Goal: Task Accomplishment & Management: Manage account settings

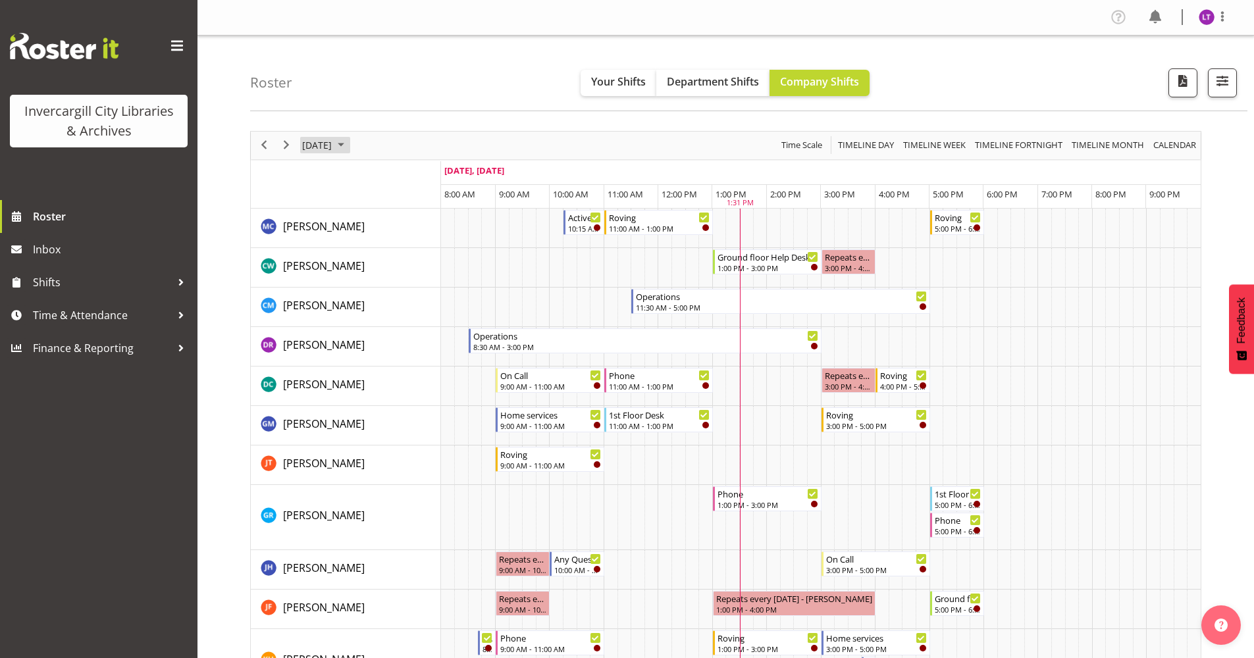
click at [349, 144] on span "October 2025" at bounding box center [341, 145] width 16 height 16
click at [349, 142] on span "October 2025" at bounding box center [341, 145] width 16 height 16
click at [333, 145] on span "[DATE]" at bounding box center [317, 145] width 32 height 16
click at [380, 244] on span "8" at bounding box center [379, 246] width 20 height 20
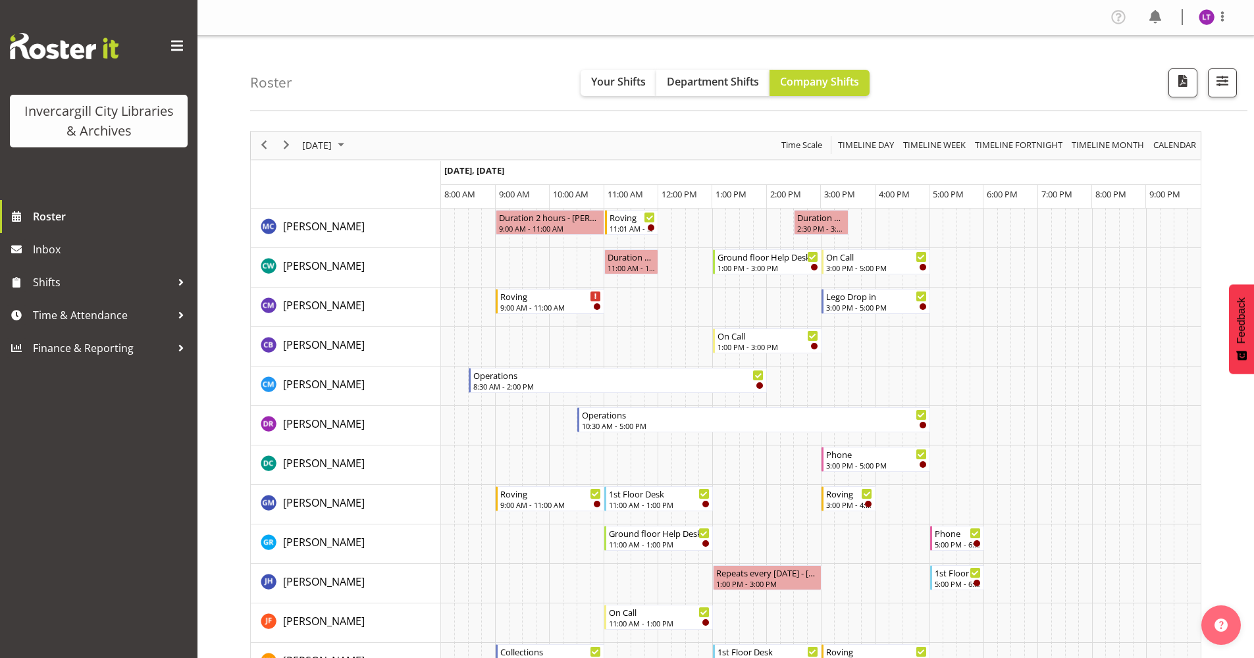
scroll to position [329, 0]
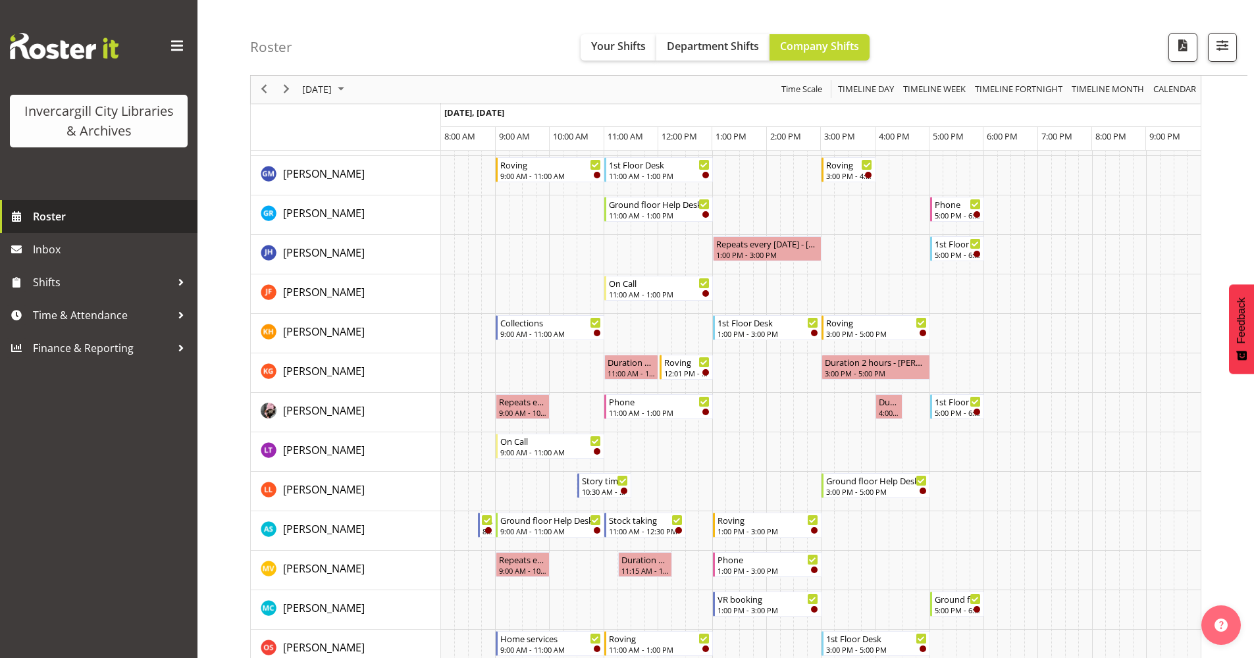
click at [67, 223] on span "Roster" at bounding box center [112, 217] width 158 height 20
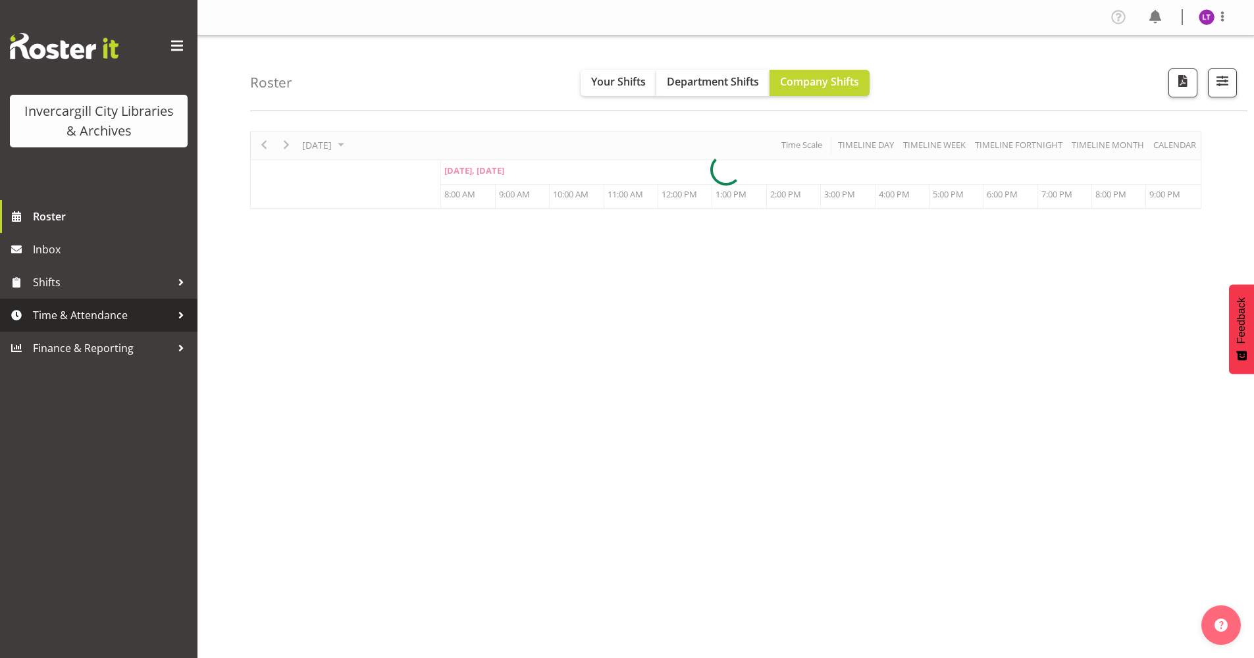
click at [119, 314] on span "Time & Attendance" at bounding box center [102, 316] width 138 height 20
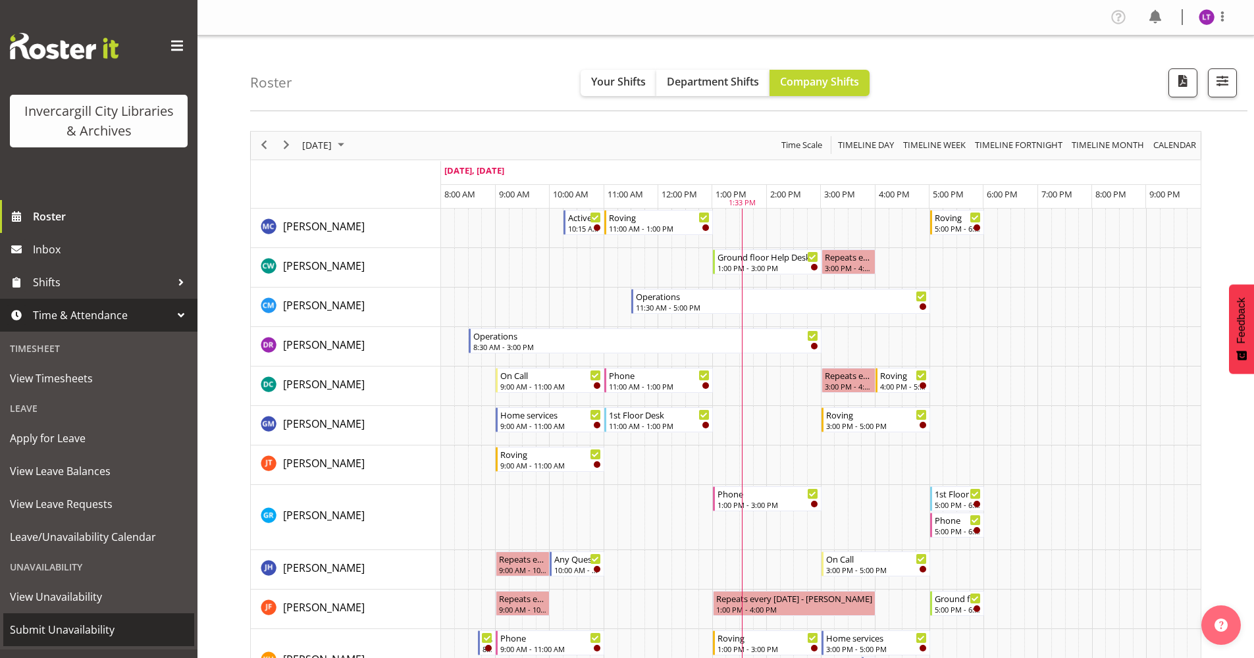
click at [45, 625] on span "Submit Unavailability" at bounding box center [99, 630] width 178 height 20
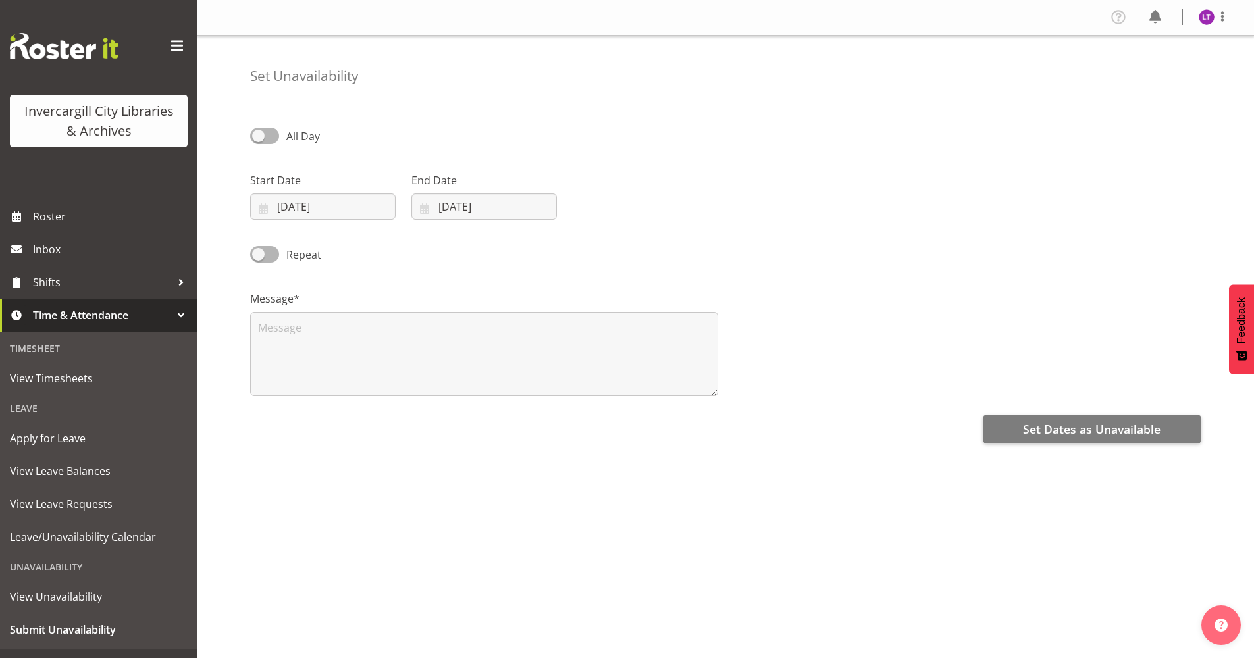
select select "9"
select select "2025"
click at [277, 137] on span at bounding box center [264, 136] width 29 height 16
click at [259, 137] on input "All Day" at bounding box center [254, 136] width 9 height 9
checkbox input "true"
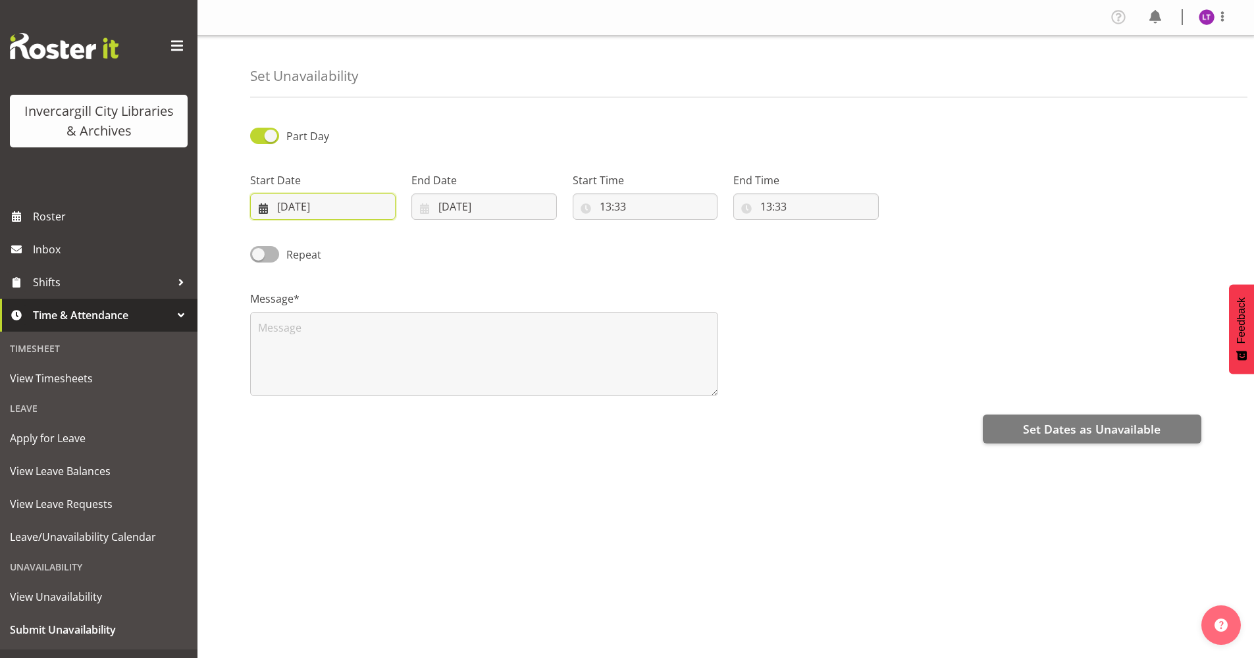
click at [327, 201] on input "07/10/2025" at bounding box center [323, 207] width 146 height 26
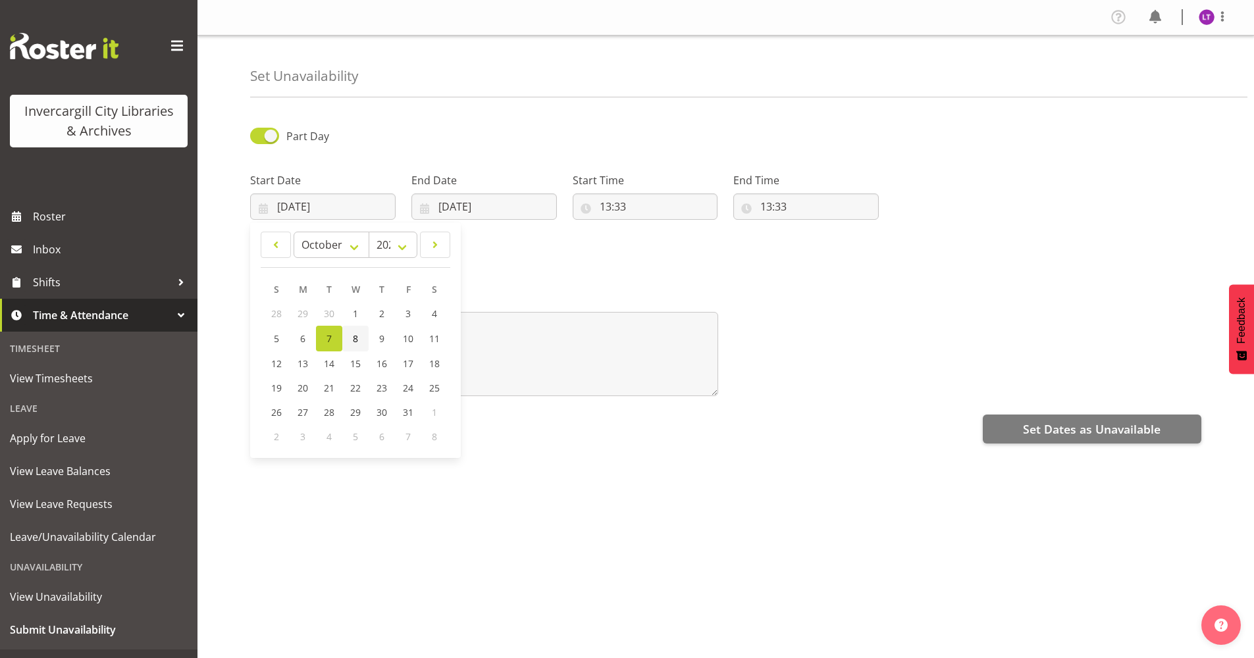
click at [348, 336] on link "8" at bounding box center [355, 339] width 26 height 26
type input "08/10/2025"
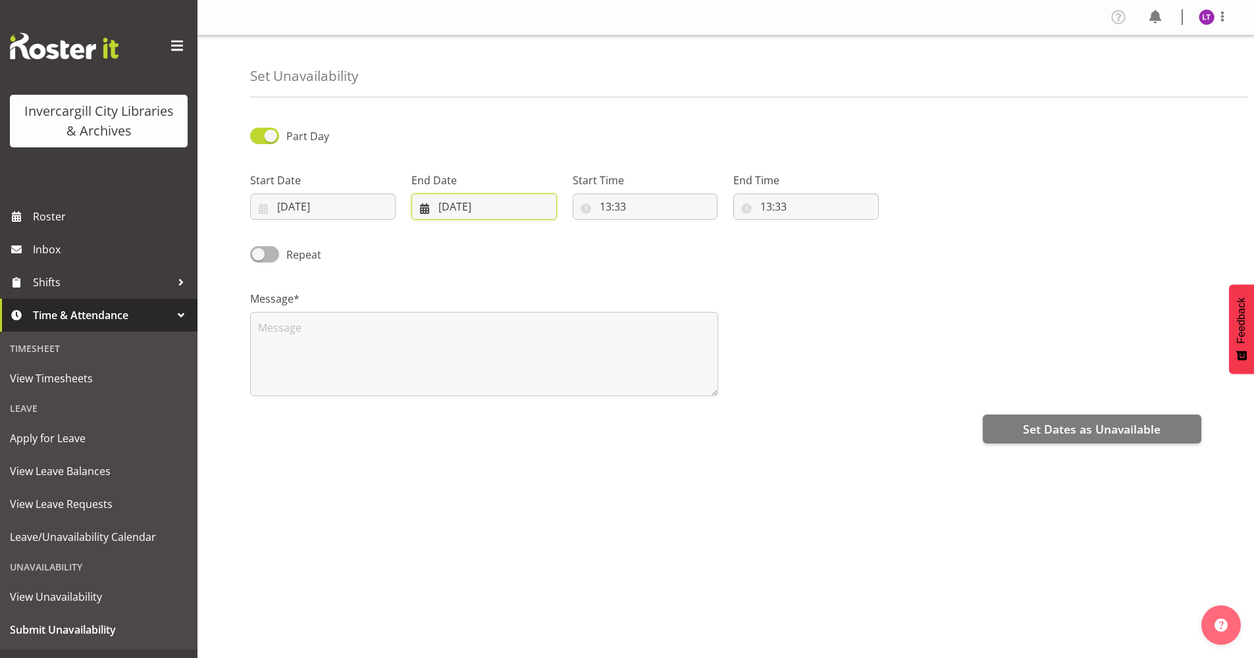
click at [453, 204] on input "07/10/2025" at bounding box center [485, 207] width 146 height 26
click at [518, 332] on link "8" at bounding box center [517, 339] width 26 height 26
type input "08/10/2025"
click at [620, 207] on input "13:33" at bounding box center [646, 207] width 146 height 26
click at [660, 239] on select "00 01 02 03 04 05 06 07 08 09 10 11 12 13 14 15 16 17 18 19 20 21 22 23" at bounding box center [663, 241] width 30 height 26
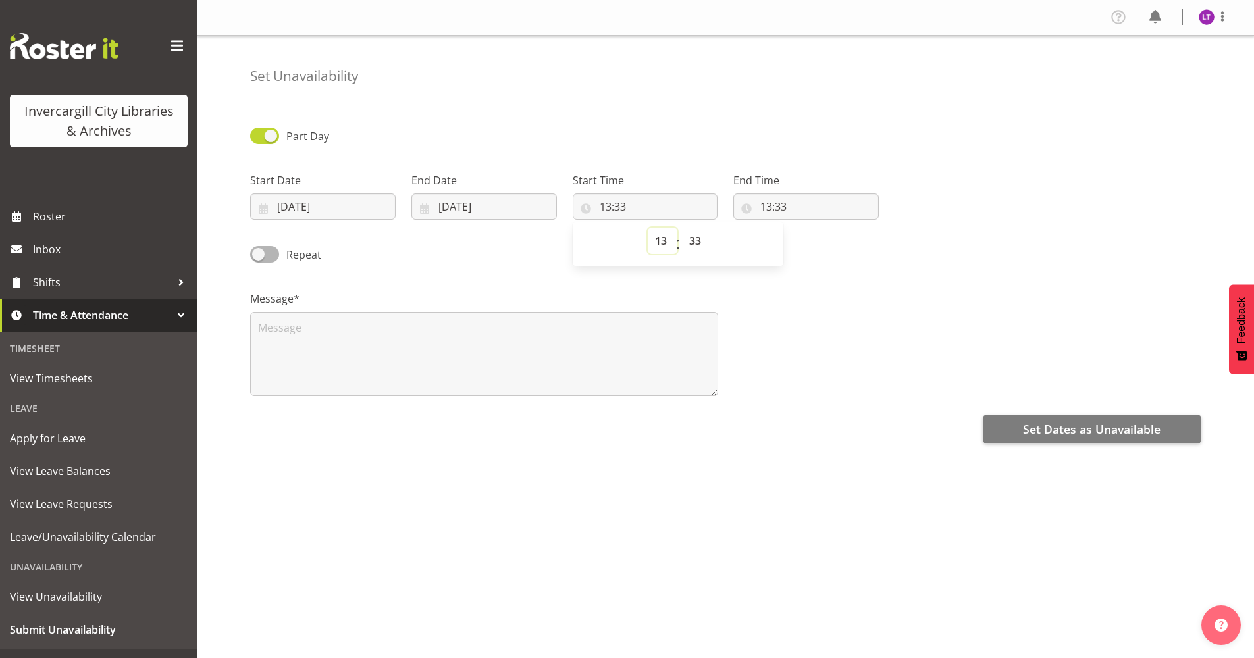
select select "9"
click at [648, 228] on select "00 01 02 03 04 05 06 07 08 09 10 11 12 13 14 15 16 17 18 19 20 21 22 23" at bounding box center [663, 241] width 30 height 26
type input "09:33"
click at [701, 236] on select "00 01 02 03 04 05 06 07 08 09 10 11 12 13 14 15 16 17 18 19 20 21 22 23 24 25 2…" at bounding box center [697, 241] width 30 height 26
select select "30"
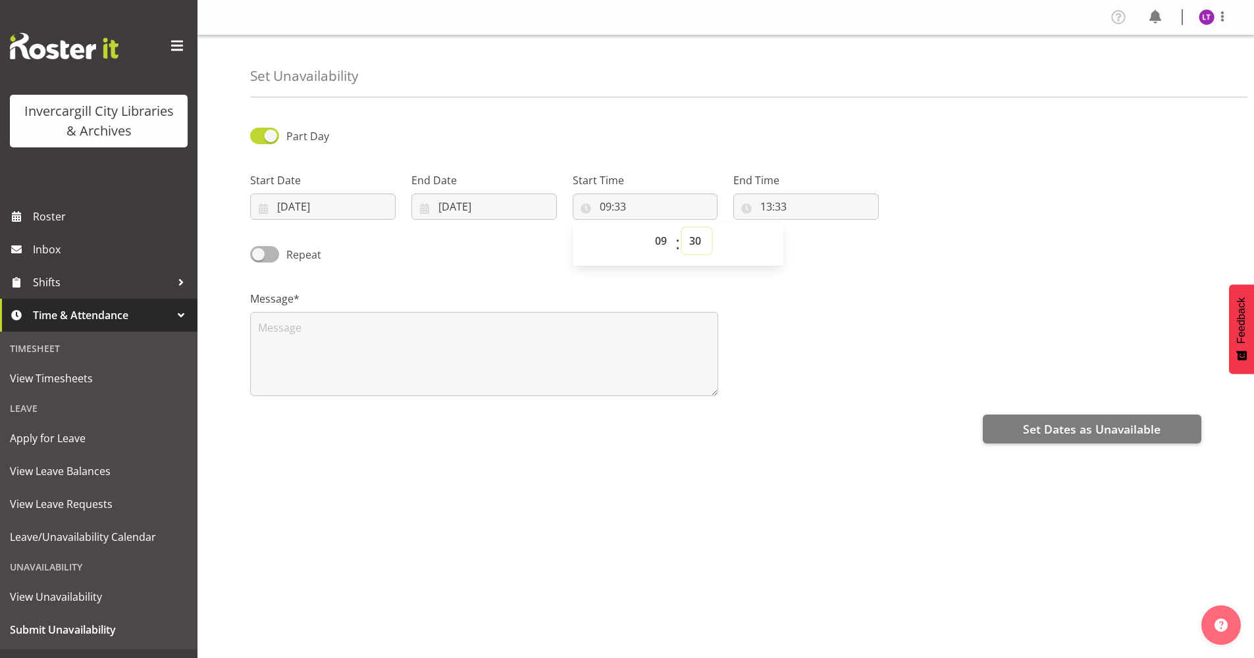
click at [682, 228] on select "00 01 02 03 04 05 06 07 08 09 10 11 12 13 14 15 16 17 18 19 20 21 22 23 24 25 2…" at bounding box center [697, 241] width 30 height 26
type input "09:30"
click at [784, 205] on input "13:33" at bounding box center [806, 207] width 146 height 26
click at [820, 244] on select "00 01 02 03 04 05 06 07 08 09 10 11 12 13 14 15 16 17 18 19 20 21 22 23" at bounding box center [824, 241] width 30 height 26
select select "10"
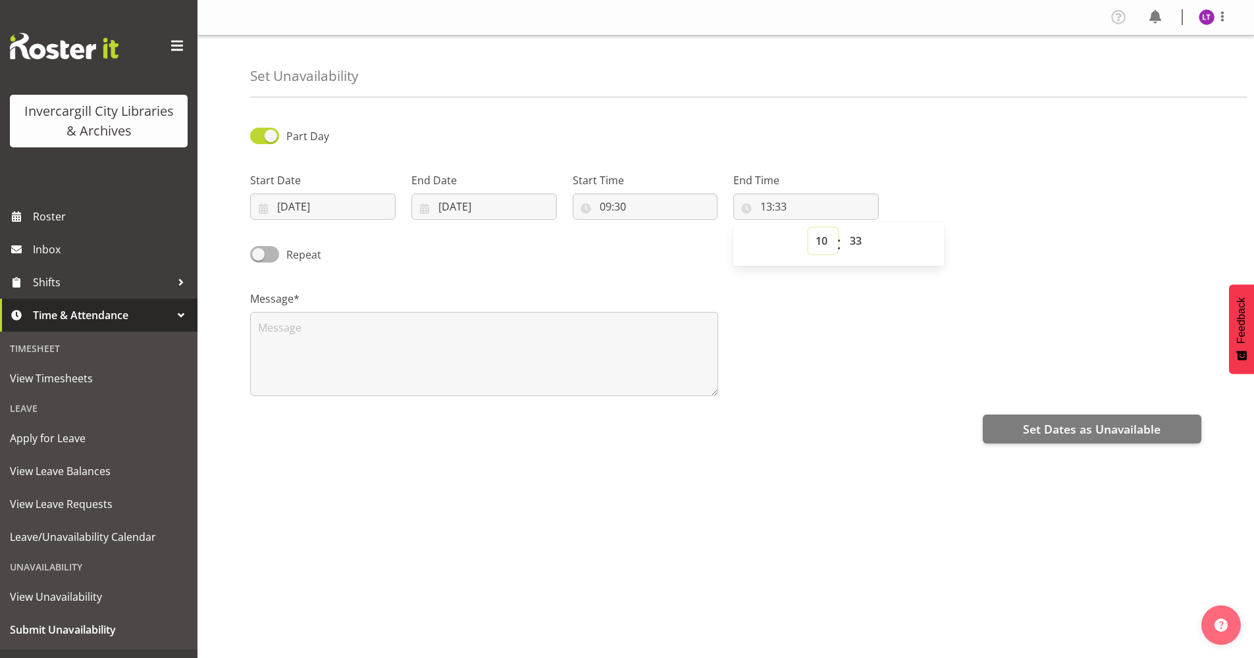
click at [809, 228] on select "00 01 02 03 04 05 06 07 08 09 10 11 12 13 14 15 16 17 18 19 20 21 22 23" at bounding box center [824, 241] width 30 height 26
type input "10:33"
click at [855, 240] on select "00 01 02 03 04 05 06 07 08 09 10 11 12 13 14 15 16 17 18 19 20 21 22 23 24 25 2…" at bounding box center [858, 241] width 30 height 26
select select "30"
click at [843, 228] on select "00 01 02 03 04 05 06 07 08 09 10 11 12 13 14 15 16 17 18 19 20 21 22 23 24 25 2…" at bounding box center [858, 241] width 30 height 26
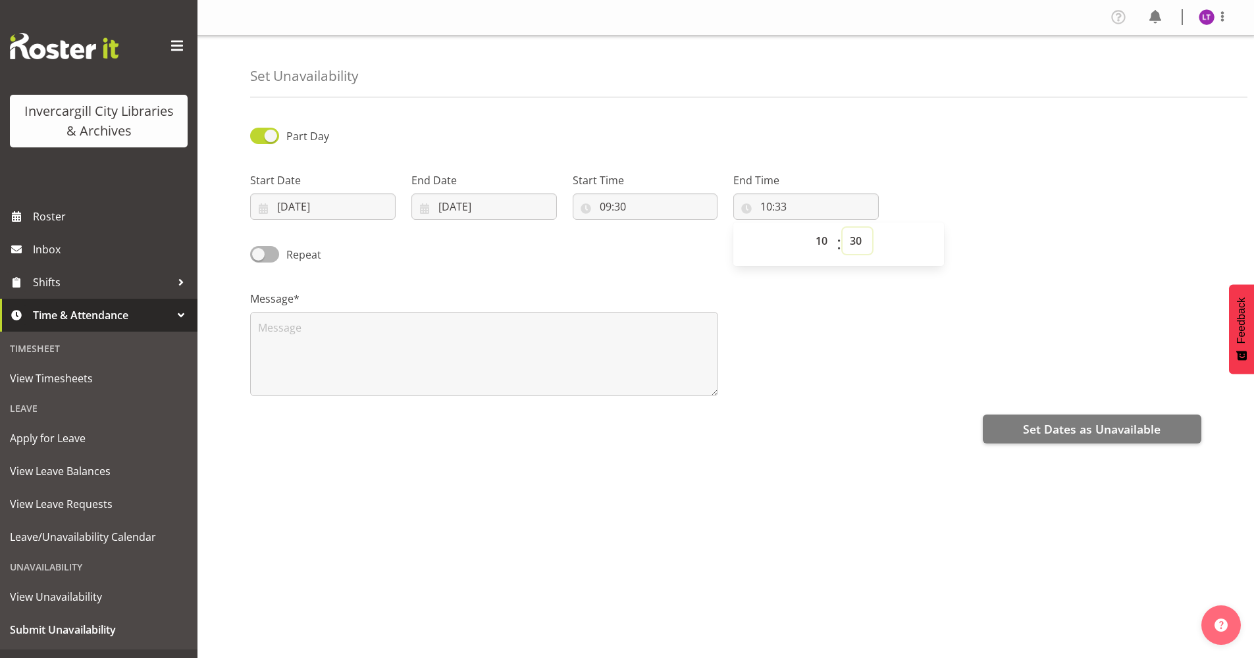
type input "10:30"
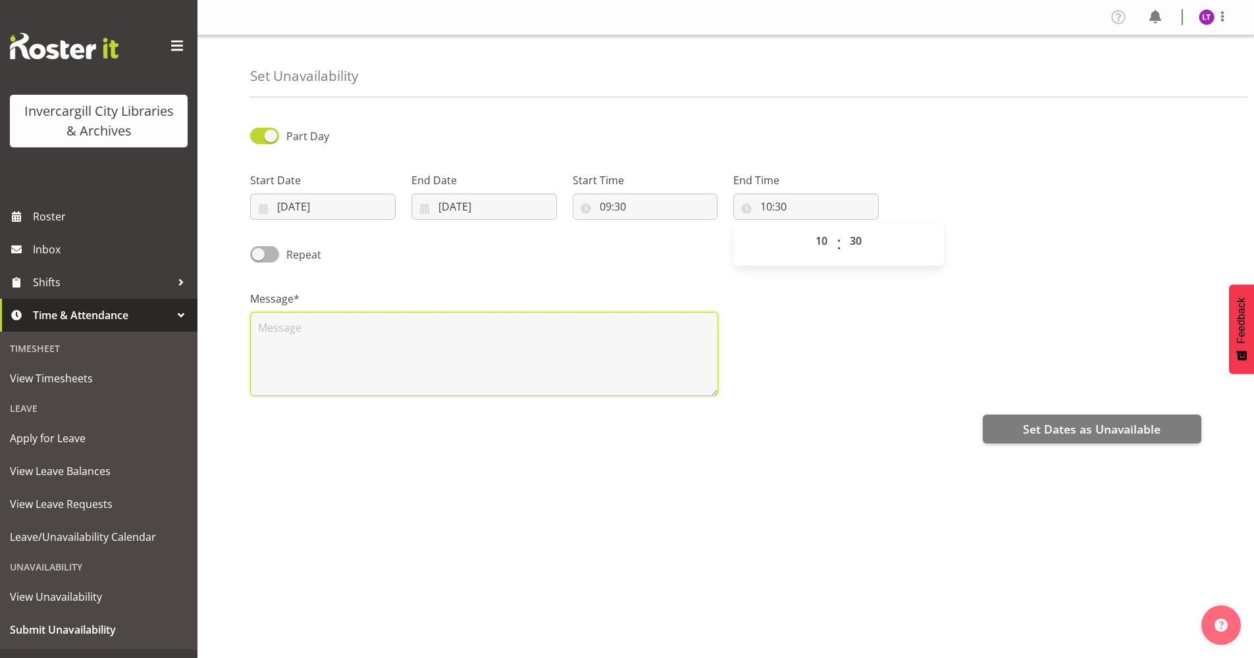
click at [274, 325] on textarea at bounding box center [484, 354] width 468 height 84
drag, startPoint x: 389, startPoint y: 329, endPoint x: 326, endPoint y: 334, distance: 63.4
click at [326, 334] on textarea "Appointment for pARENT" at bounding box center [484, 354] width 468 height 84
click at [256, 330] on textarea "Appointment for pARENT" at bounding box center [484, 354] width 468 height 84
drag, startPoint x: 387, startPoint y: 329, endPoint x: 230, endPoint y: 334, distance: 157.4
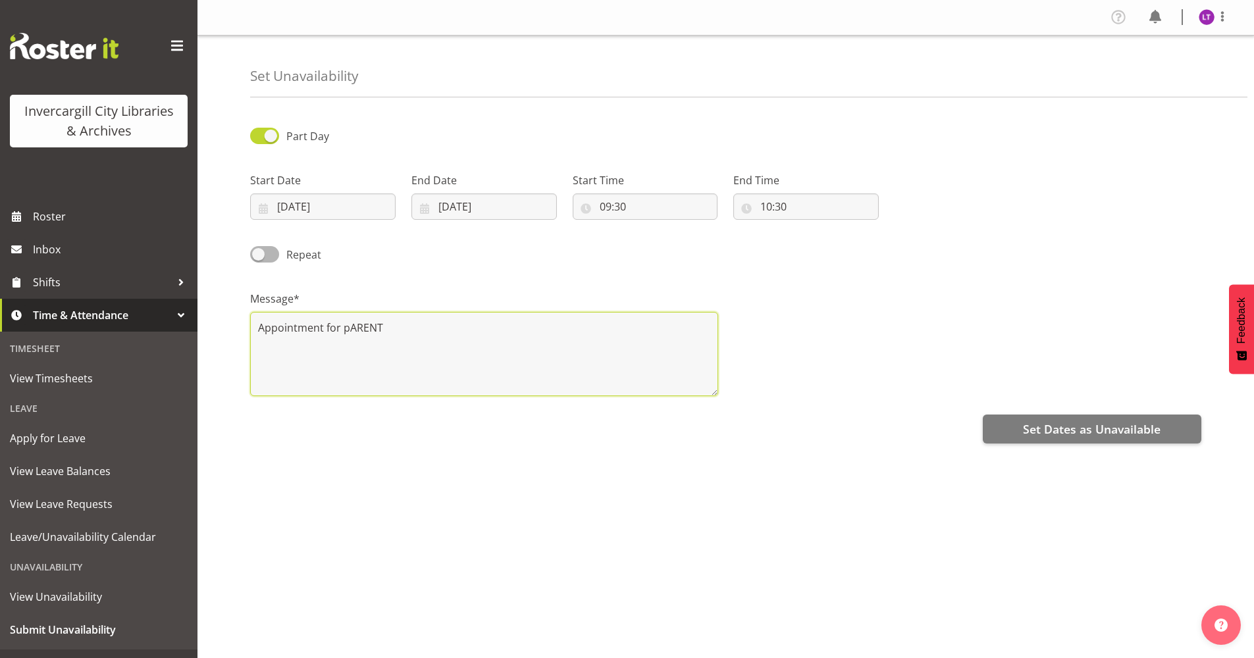
click at [230, 334] on div "Set Unavailability Part Day Start Date 08/10/2025 January February March April …" at bounding box center [726, 335] width 1057 height 599
drag, startPoint x: 457, startPoint y: 326, endPoint x: 215, endPoint y: 326, distance: 241.6
click at [215, 326] on div "Set Unavailability Part Day Start Date 08/10/2025 January February March April …" at bounding box center [726, 335] width 1057 height 599
type textarea "Doctor appointment for parent"
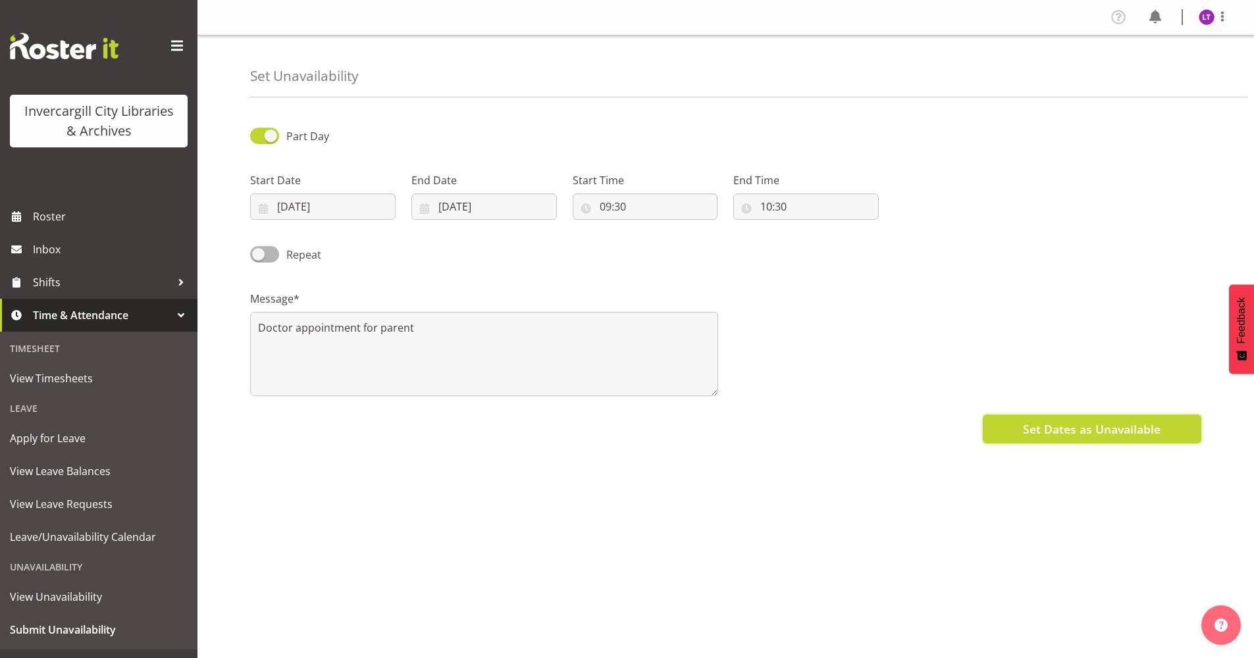
click at [1027, 434] on span "Set Dates as Unavailable" at bounding box center [1092, 429] width 138 height 17
